Goal: Go to known website: Go to known website

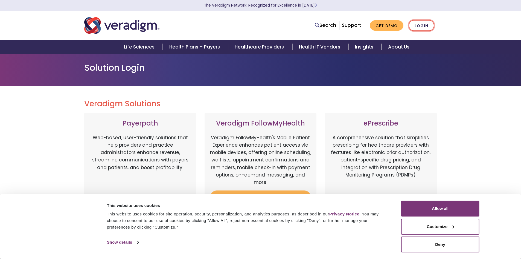
click at [425, 26] on link "Login" at bounding box center [422, 25] width 26 height 11
click at [424, 26] on link "Login" at bounding box center [422, 25] width 26 height 11
click at [448, 208] on button "Allow all" at bounding box center [440, 208] width 78 height 16
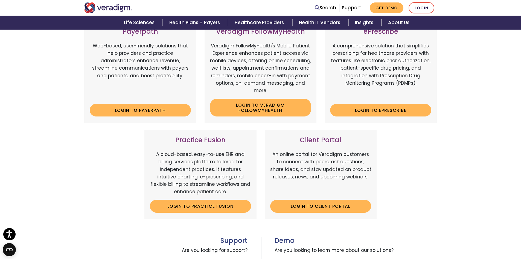
scroll to position [55, 0]
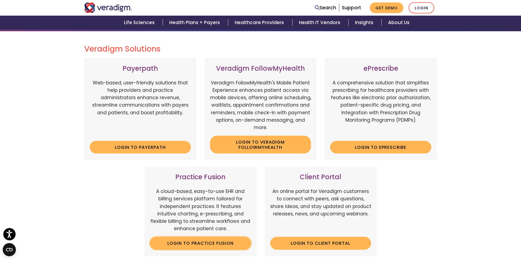
click at [200, 243] on link "Login to Practice Fusion" at bounding box center [200, 242] width 101 height 13
